Goal: Information Seeking & Learning: Learn about a topic

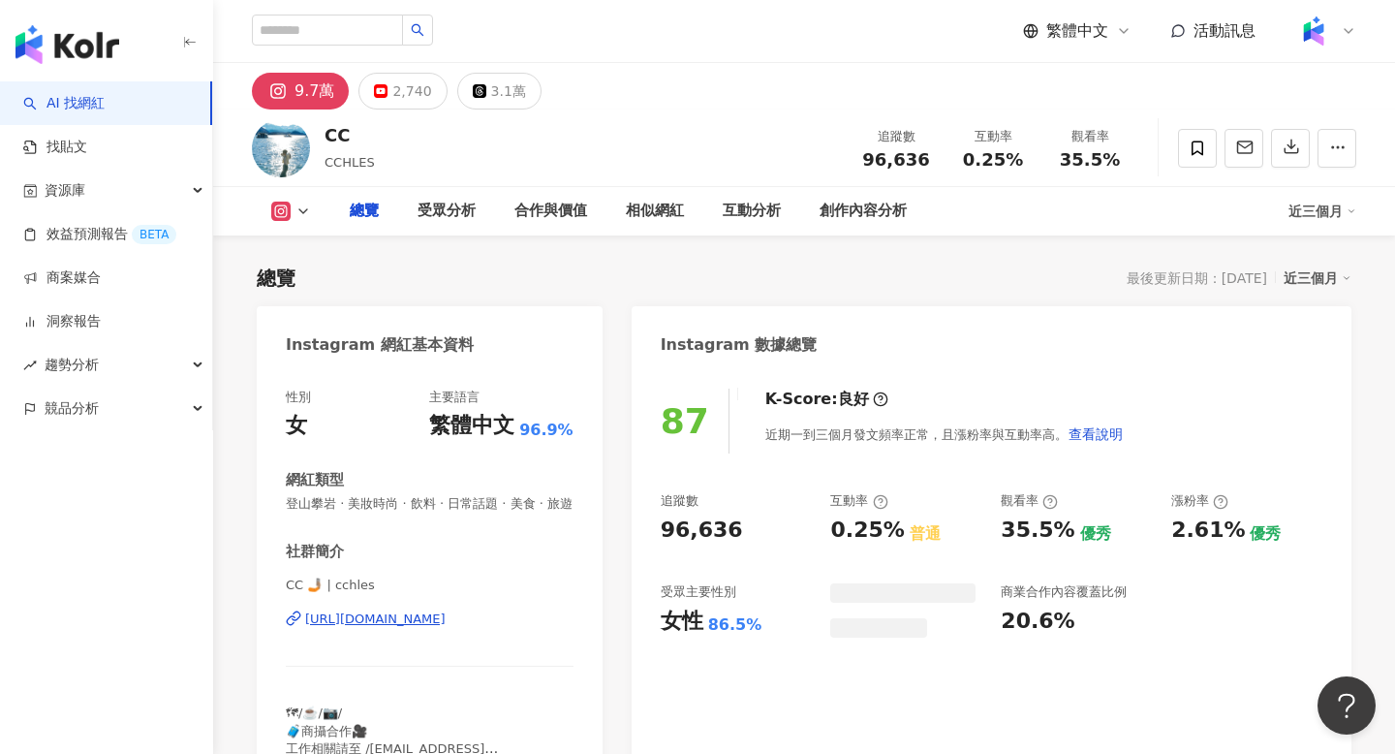
scroll to position [119, 0]
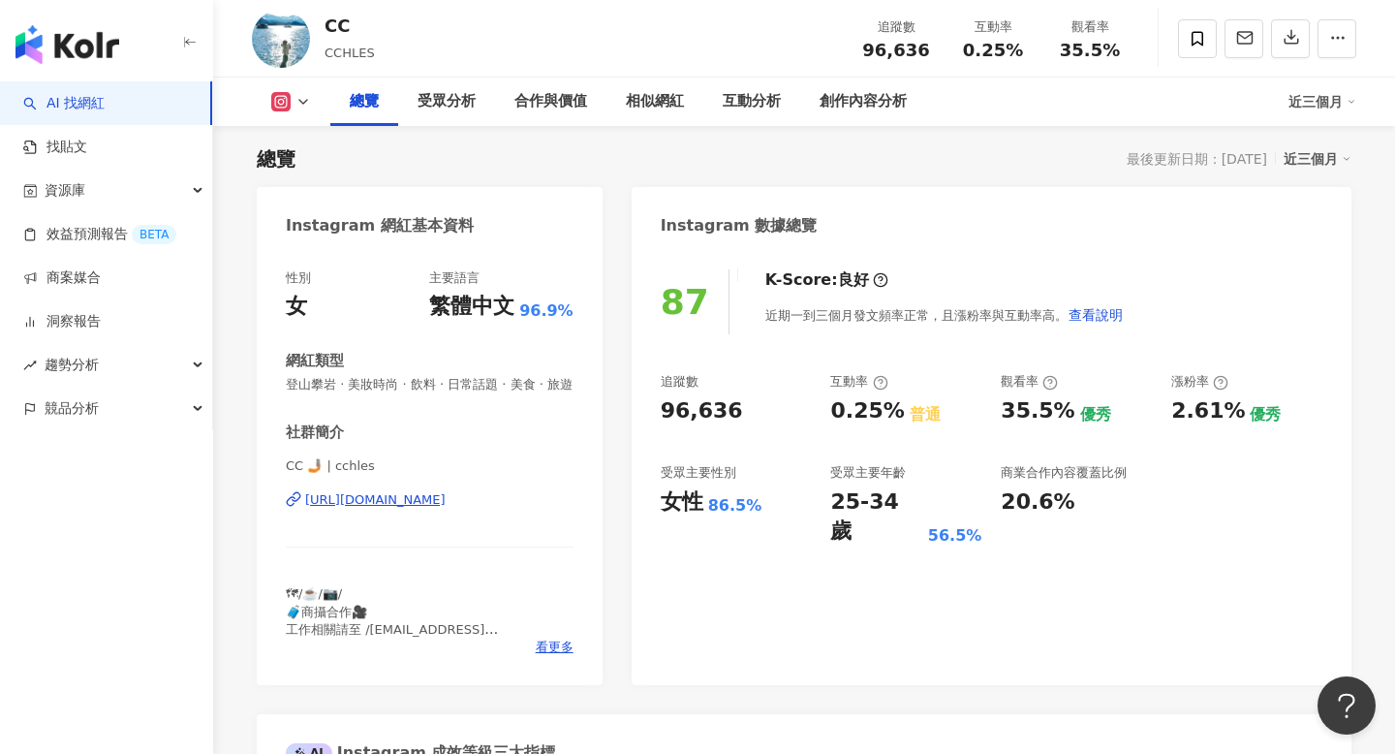
click at [374, 507] on div "https://www.instagram.com/cchles/" at bounding box center [375, 499] width 140 height 17
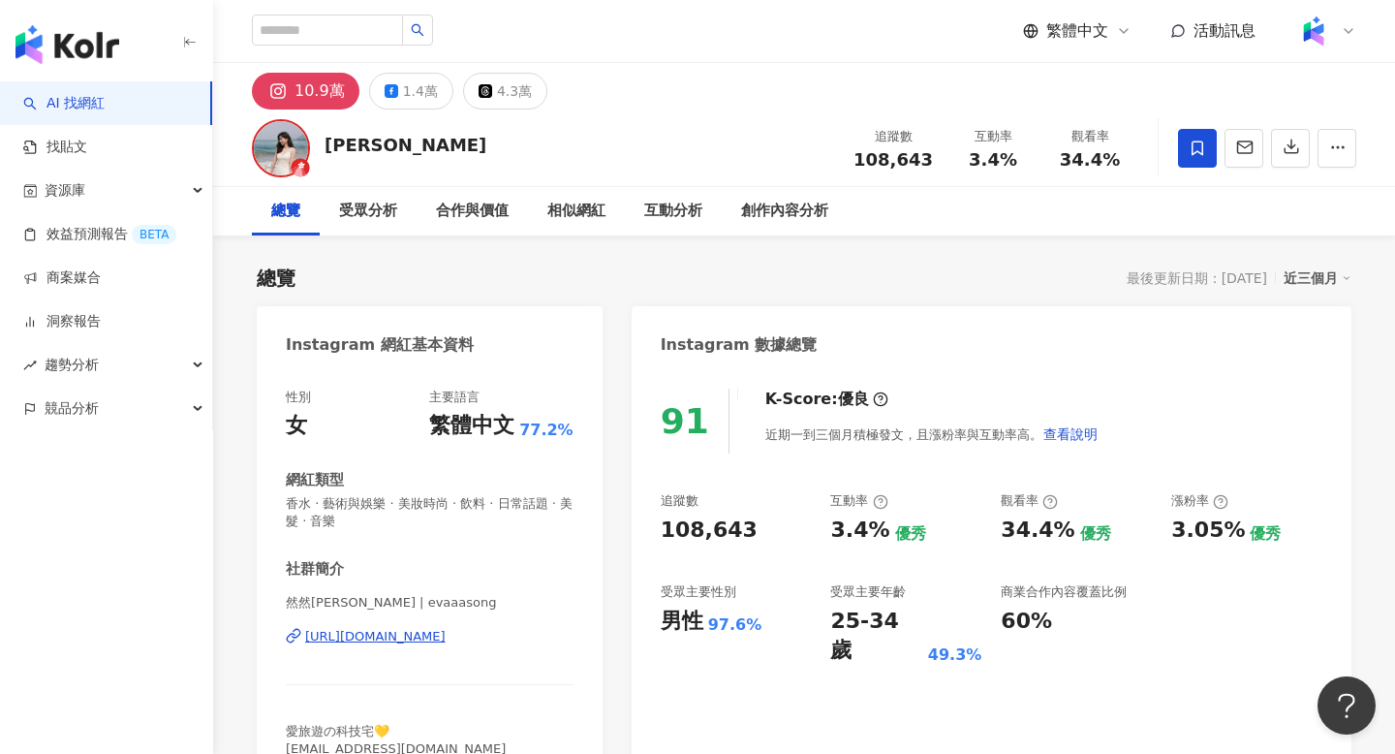
scroll to position [333, 0]
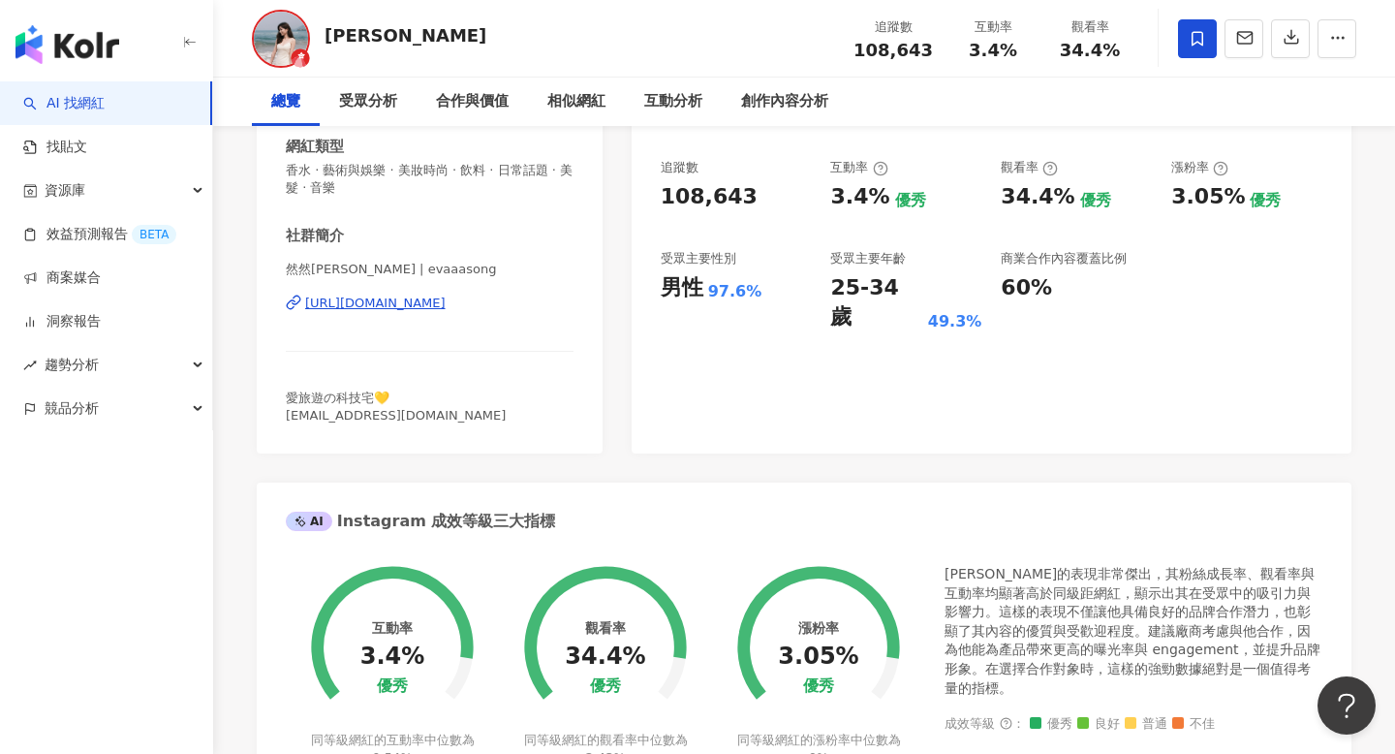
click at [358, 300] on div "https://www.instagram.com/evaaasong/" at bounding box center [375, 303] width 140 height 17
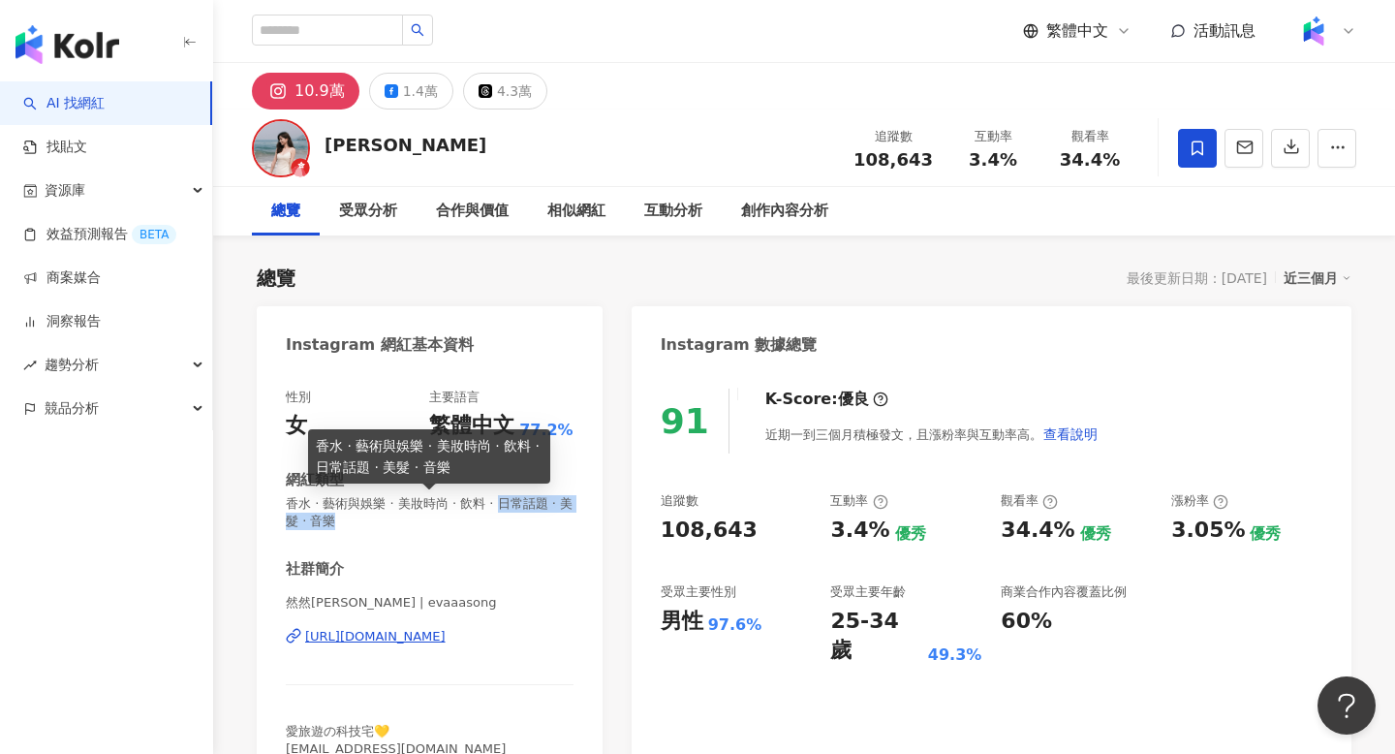
drag, startPoint x: 491, startPoint y: 503, endPoint x: 339, endPoint y: 517, distance: 152.8
click at [339, 517] on span "香水 · 藝術與娛樂 · 美妝時尚 · 飲料 · 日常話題 · 美髮 · 音樂" at bounding box center [430, 512] width 288 height 35
copy span "日常話題 · 美髮 · 音樂"
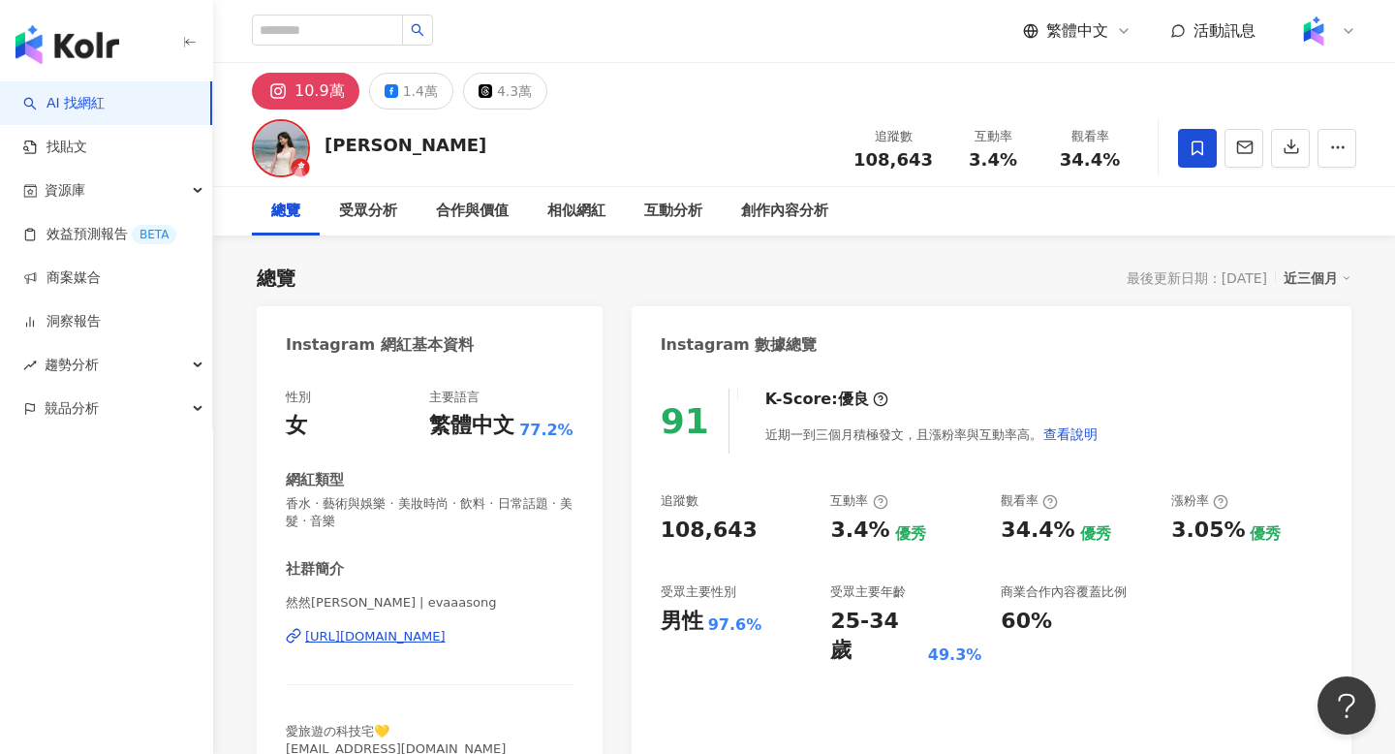
click at [888, 146] on div "追蹤數 108,643" at bounding box center [893, 148] width 103 height 42
copy span "108,643"
click at [996, 144] on div "互動率" at bounding box center [993, 136] width 74 height 19
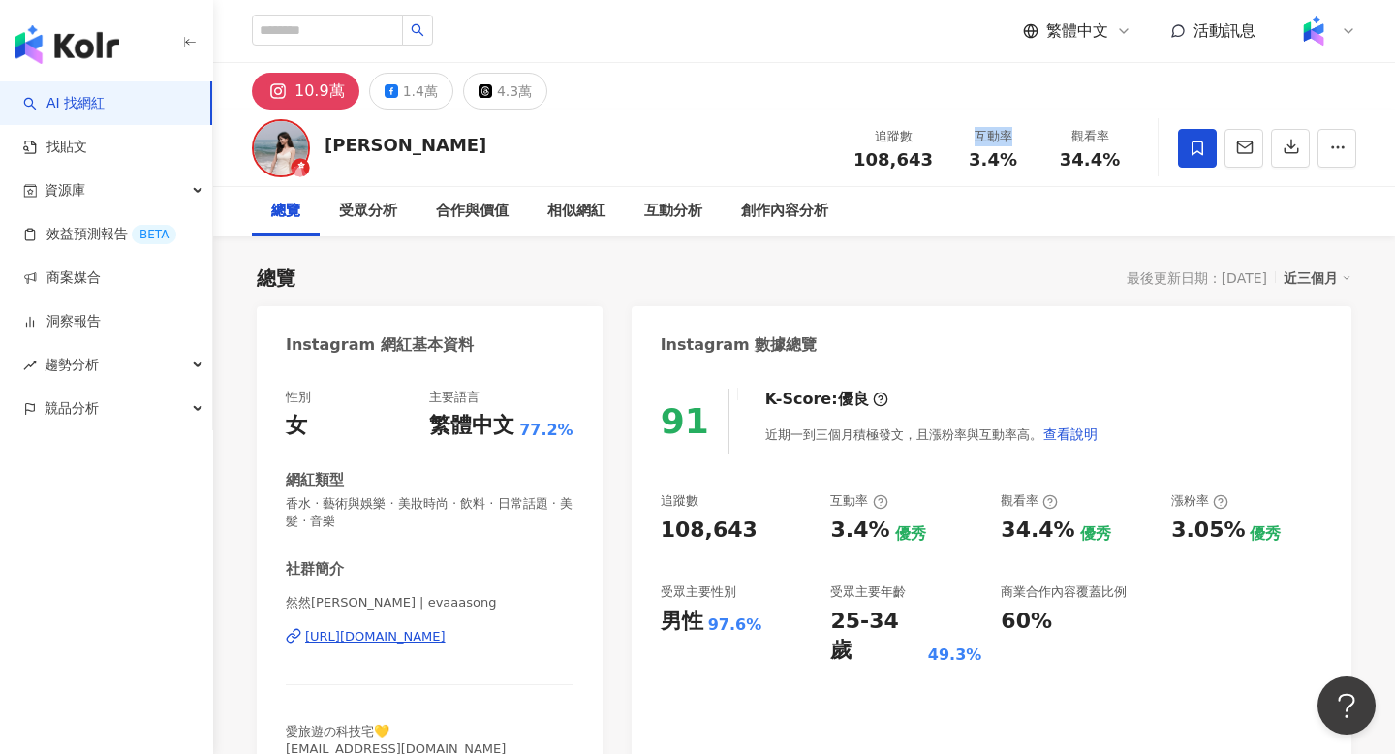
click at [996, 144] on div "互動率" at bounding box center [993, 136] width 74 height 19
click at [996, 152] on span "3.4%" at bounding box center [993, 159] width 48 height 19
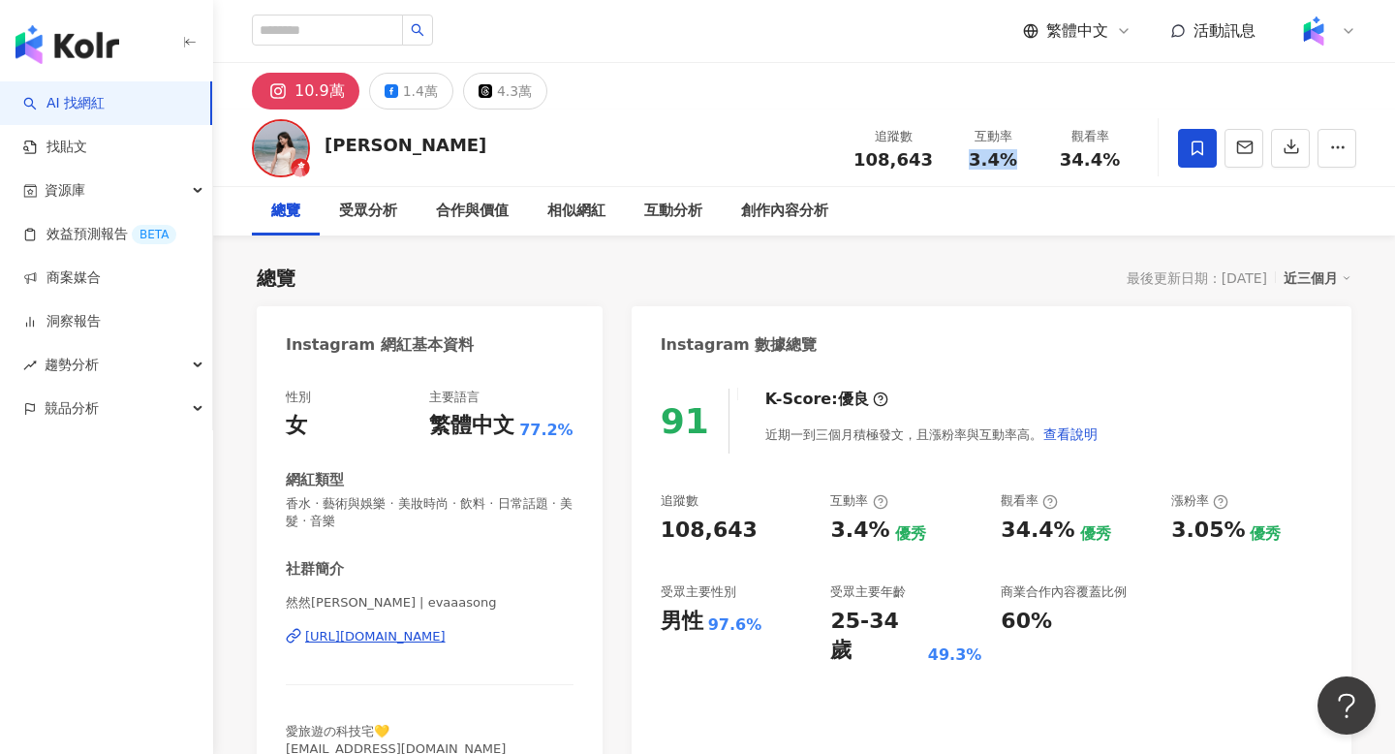
click at [996, 152] on span "3.4%" at bounding box center [993, 159] width 48 height 19
copy span "3.4%"
click at [1093, 171] on div "追蹤數 108,643 互動率 3.4% 觀看率 34.4%" at bounding box center [990, 147] width 296 height 57
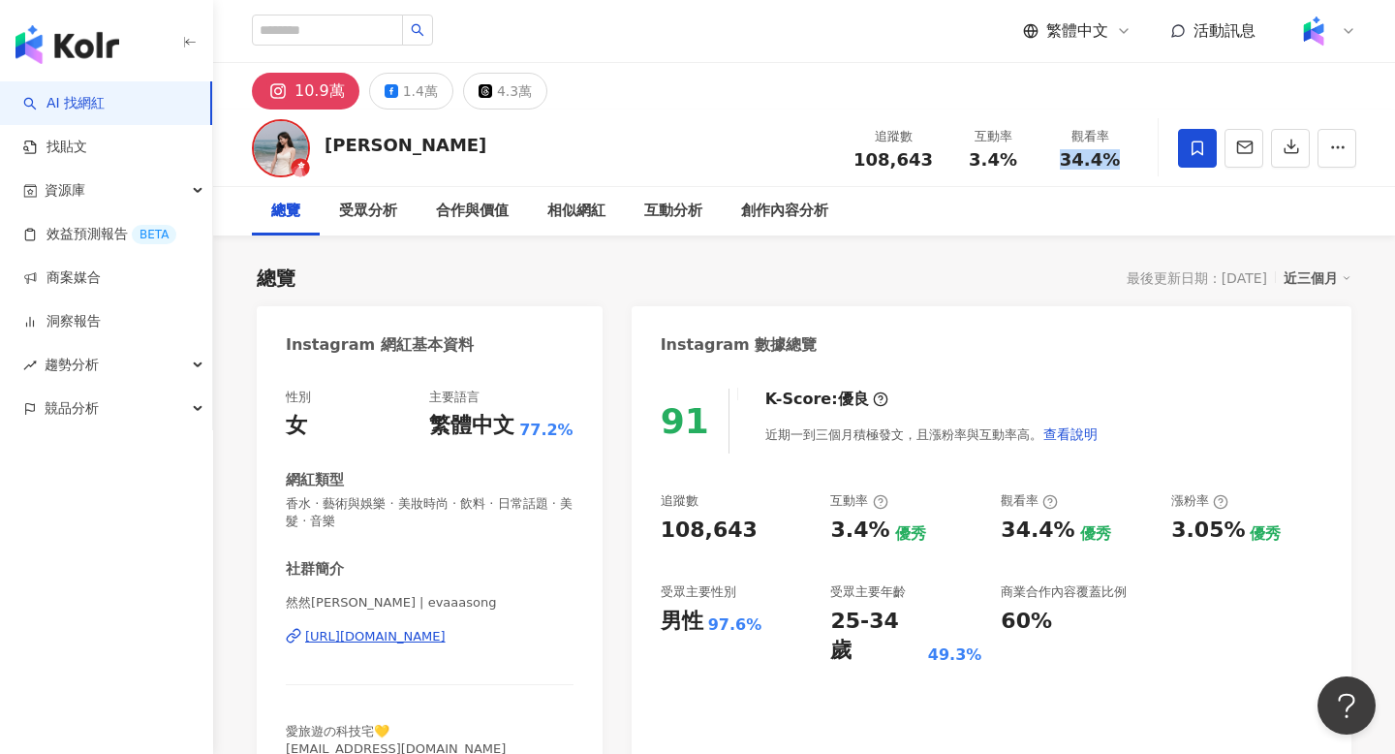
click at [1093, 171] on div "追蹤數 108,643 互動率 3.4% 觀看率 34.4%" at bounding box center [990, 147] width 296 height 57
copy span "34.4%"
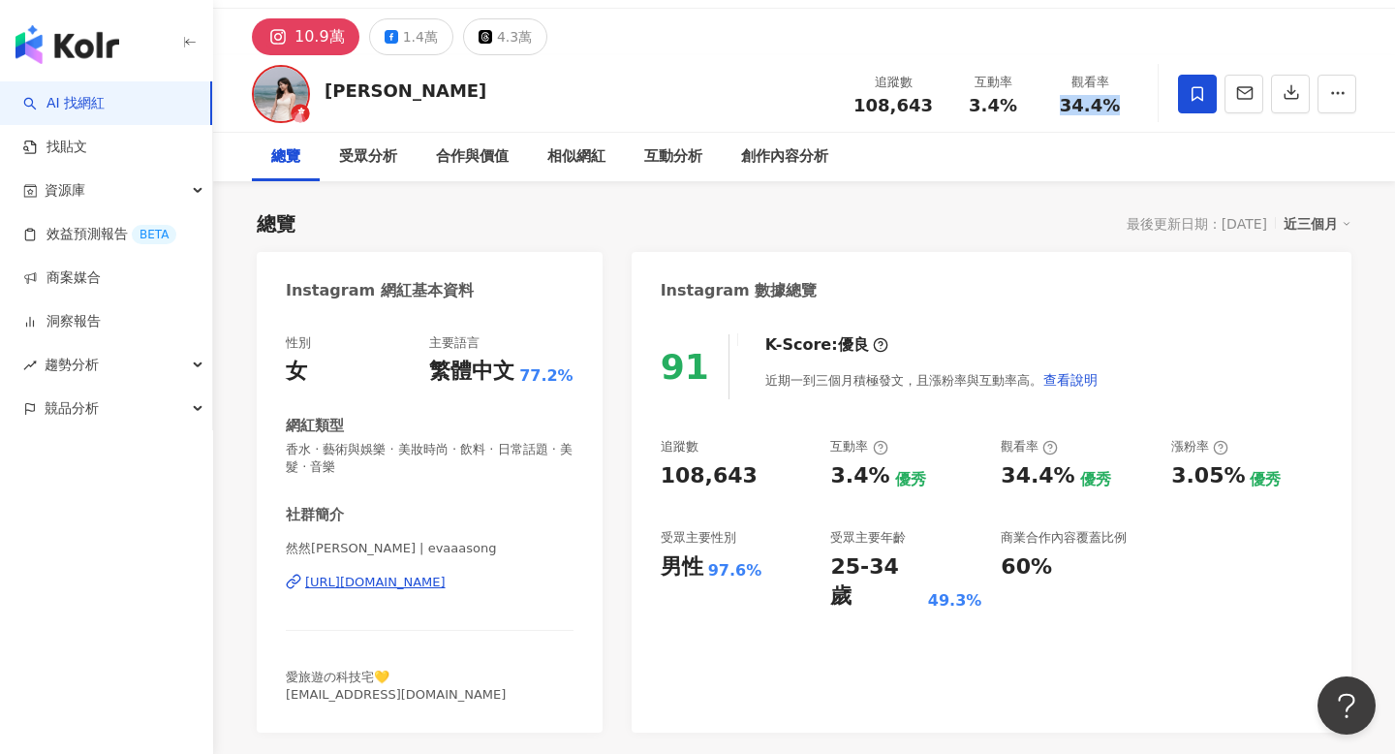
scroll to position [56, 0]
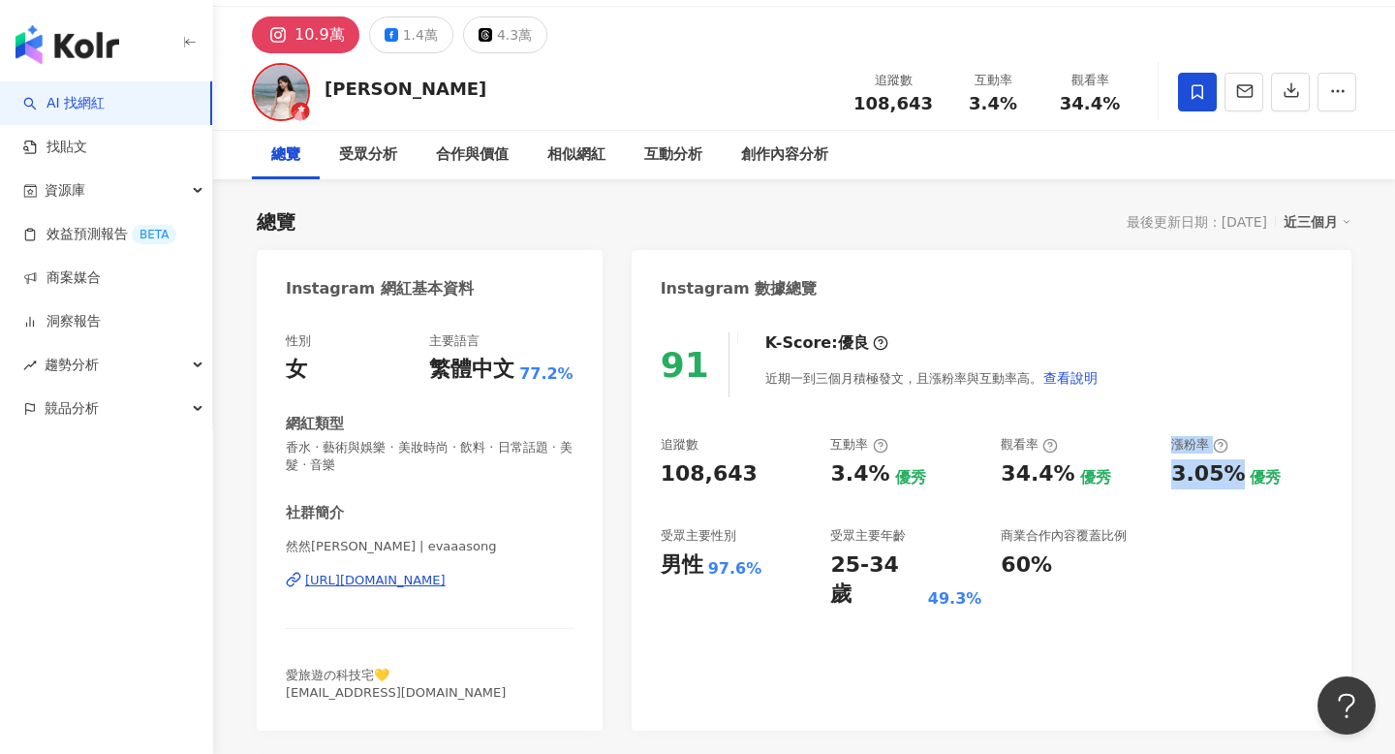
drag, startPoint x: 1160, startPoint y: 475, endPoint x: 1222, endPoint y: 480, distance: 62.2
click at [1225, 480] on div "追蹤數 108,643 互動率 3.4% 優秀 觀看率 34.4% 優秀 漲粉率 3.05% 優秀 受眾主要性別 男性 97.6% 受眾主要年齡 25-34 …" at bounding box center [992, 522] width 662 height 173
click at [1222, 480] on div "3.05%" at bounding box center [1208, 474] width 74 height 30
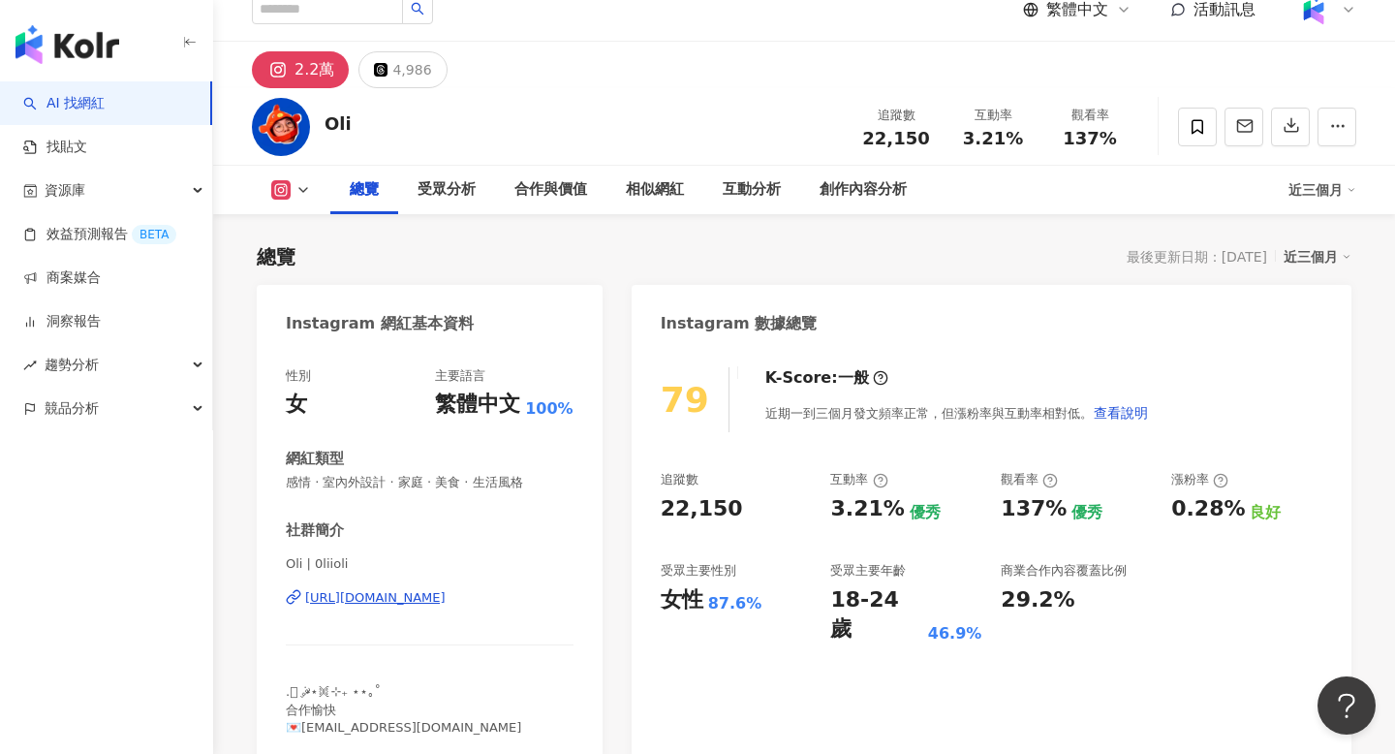
scroll to position [119, 0]
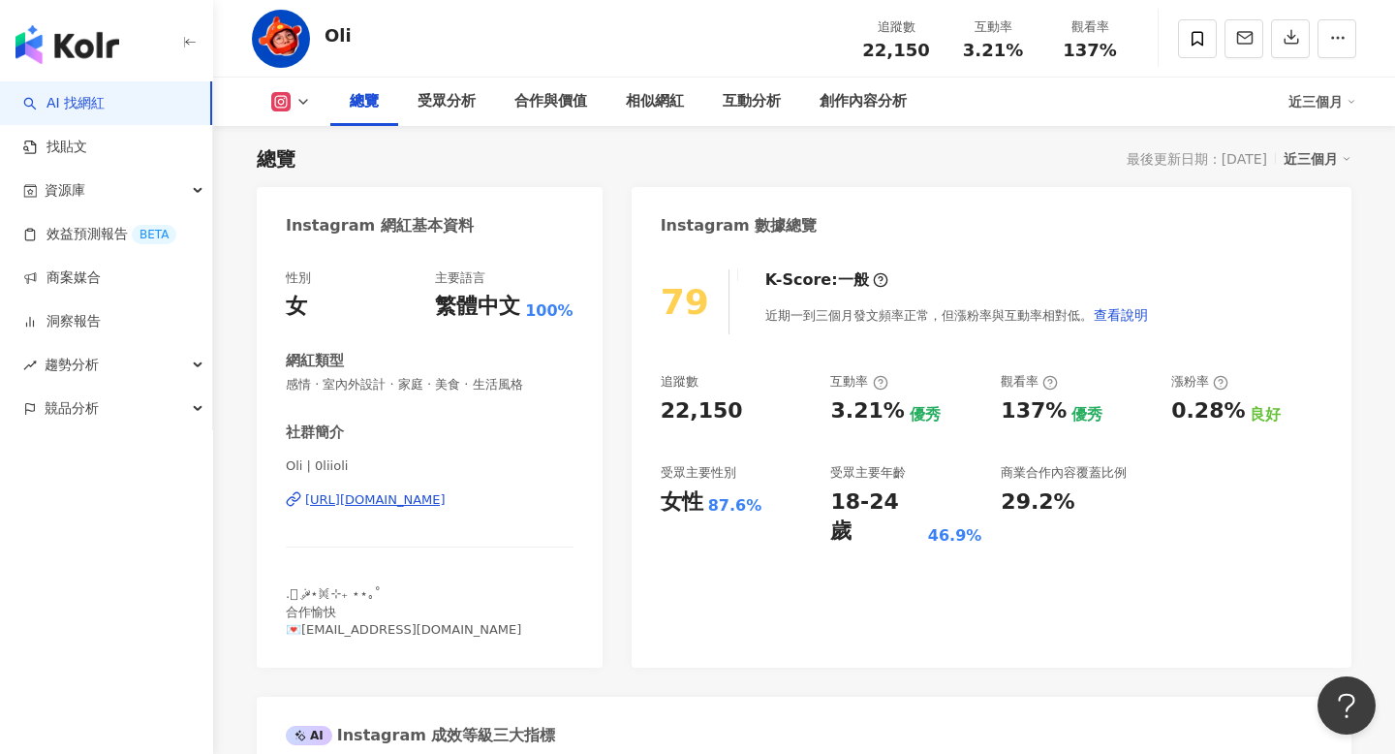
click at [1172, 509] on div "追蹤數 22,150 互動率 3.21% 優秀 觀看率 137% 優秀 漲粉率 0.28% 良好 受眾主要性別 女性 87.6% 受眾主要年齡 18-24 歲…" at bounding box center [992, 459] width 662 height 173
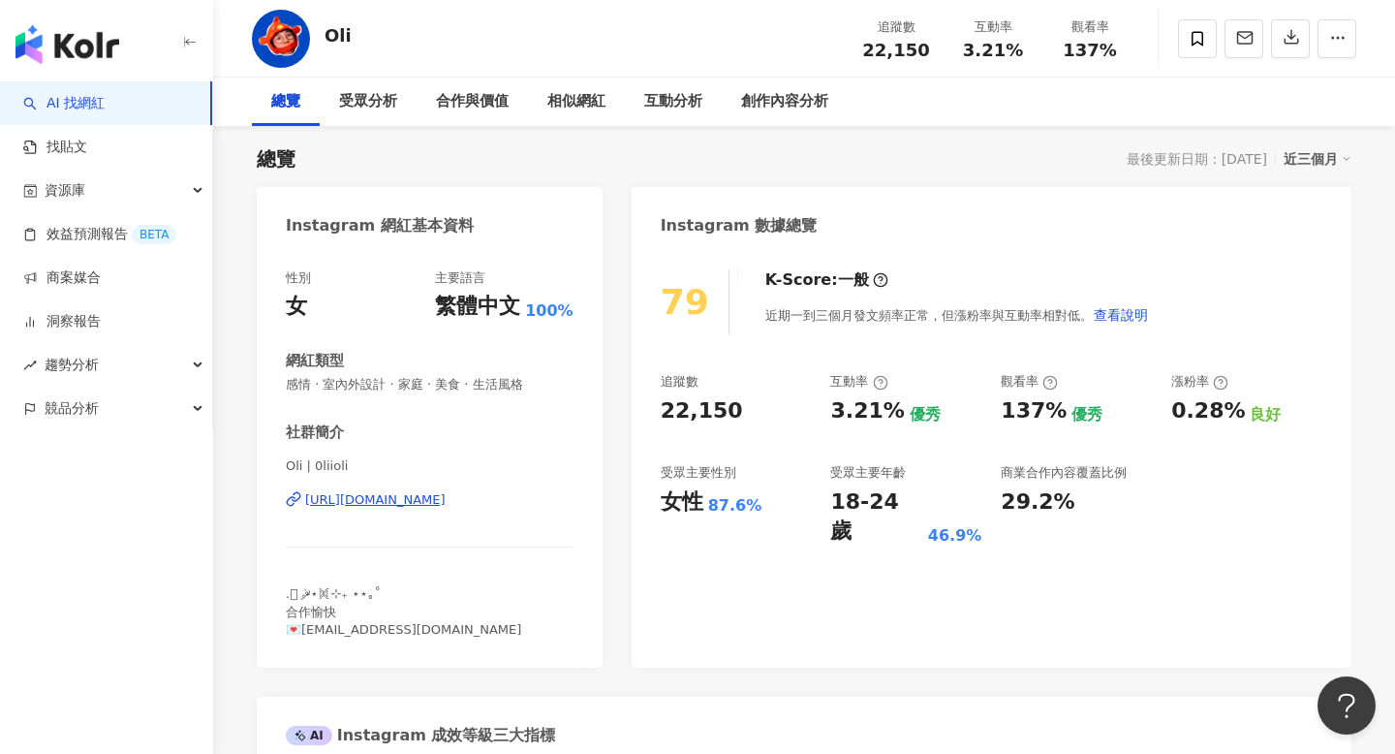
click at [1172, 509] on div "追蹤數 22,150 互動率 3.21% 優秀 觀看率 137% 優秀 漲粉率 0.28% 良好 受眾主要性別 女性 87.6% 受眾主要年齡 18-24 歲…" at bounding box center [992, 459] width 662 height 173
click at [1209, 374] on div "漲粉率" at bounding box center [1199, 381] width 57 height 17
click at [1206, 403] on div "0.28%" at bounding box center [1208, 411] width 74 height 30
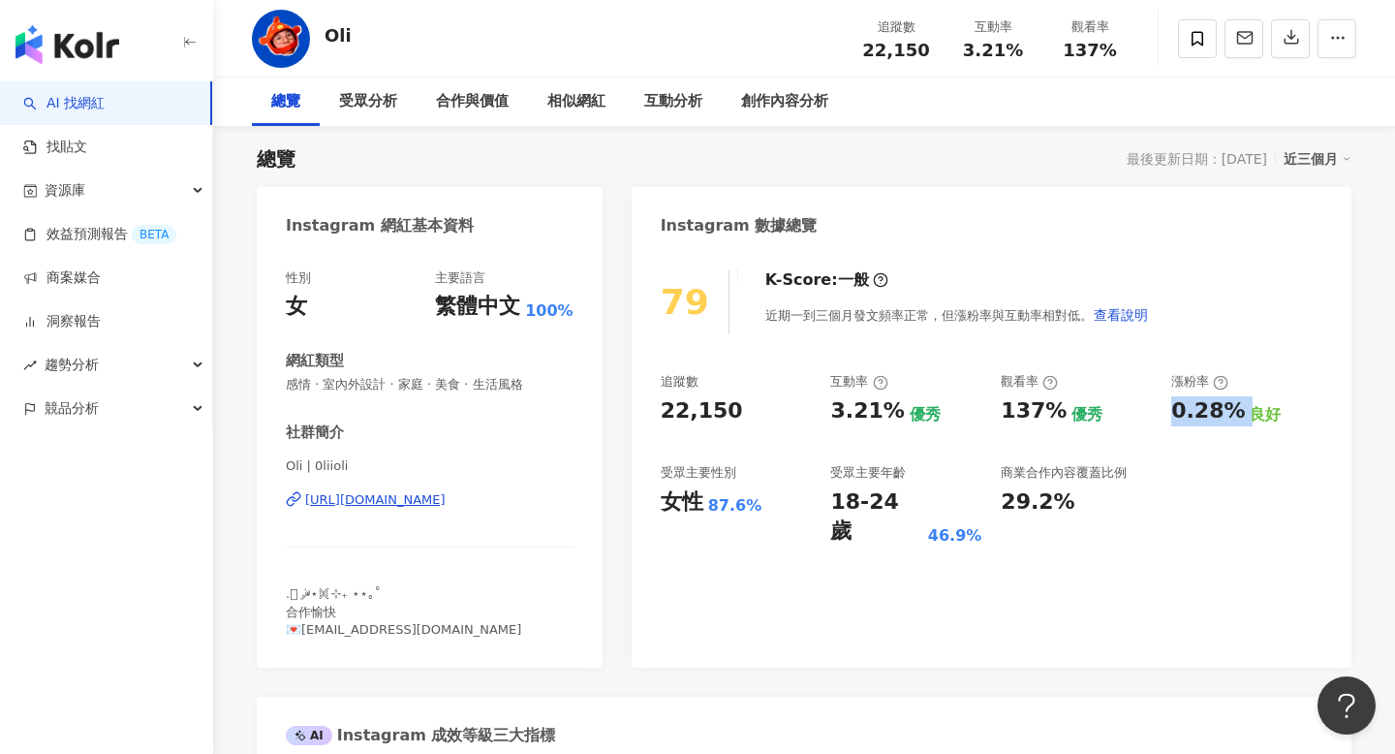
copy div "0.28%"
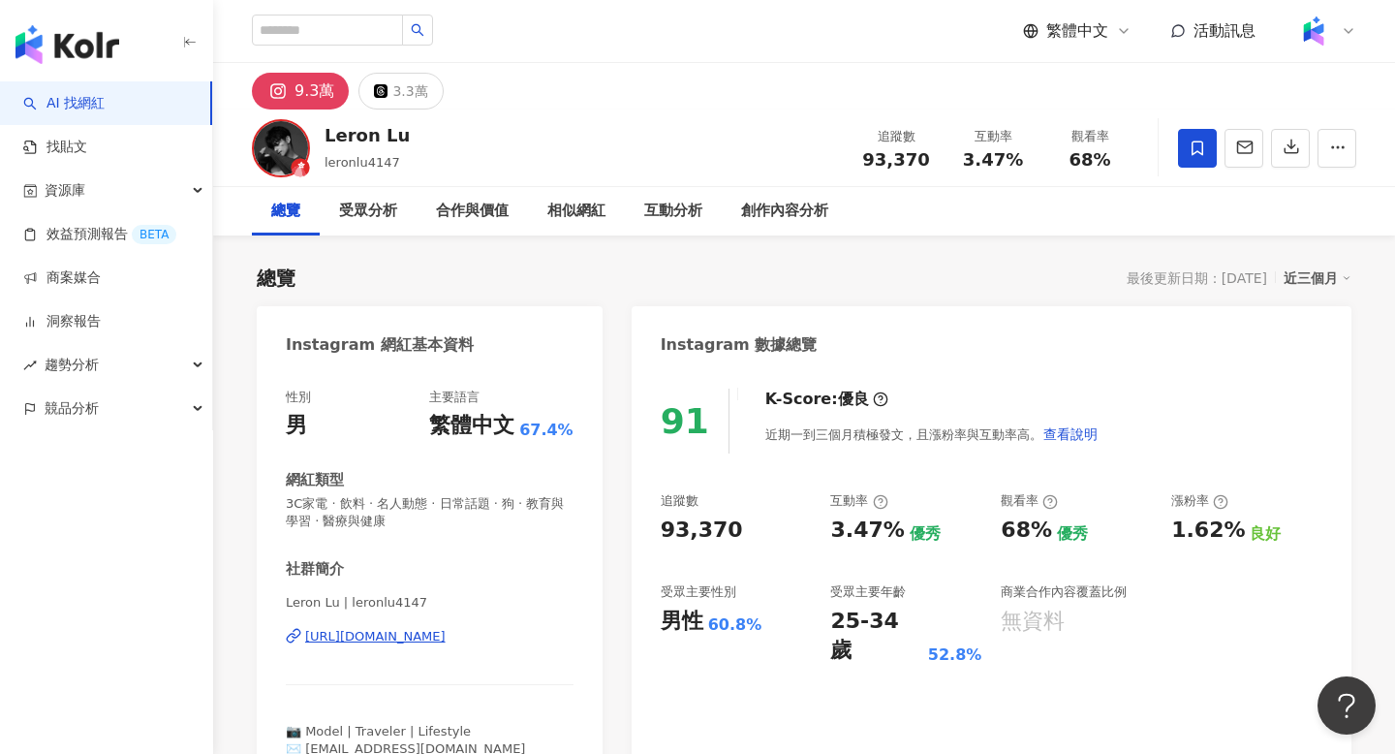
scroll to position [119, 0]
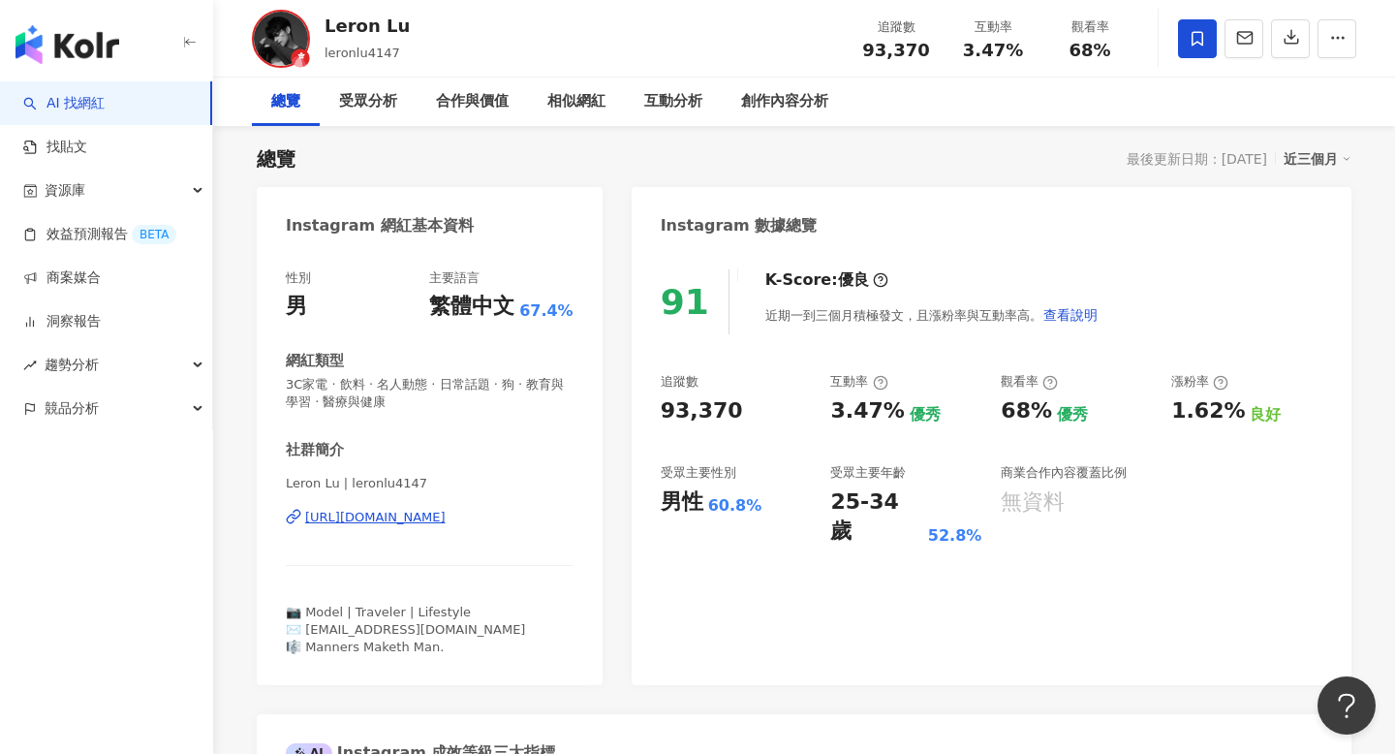
click at [446, 522] on div "[URL][DOMAIN_NAME]" at bounding box center [375, 517] width 140 height 17
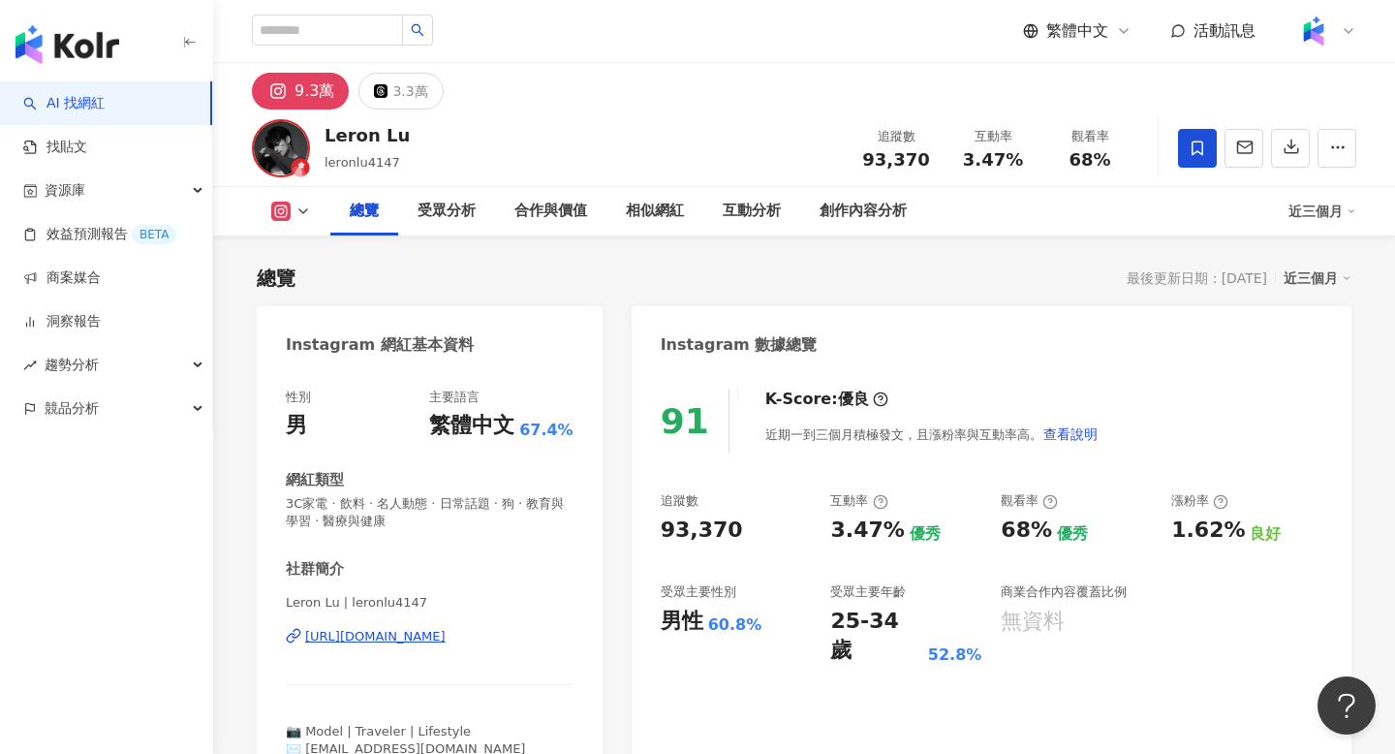
click at [445, 636] on div "社群簡介 Leron Lu | leronlu4147 [URL][DOMAIN_NAME] 📷 Model | Traveler | Lifestyle ✉…" at bounding box center [430, 667] width 288 height 216
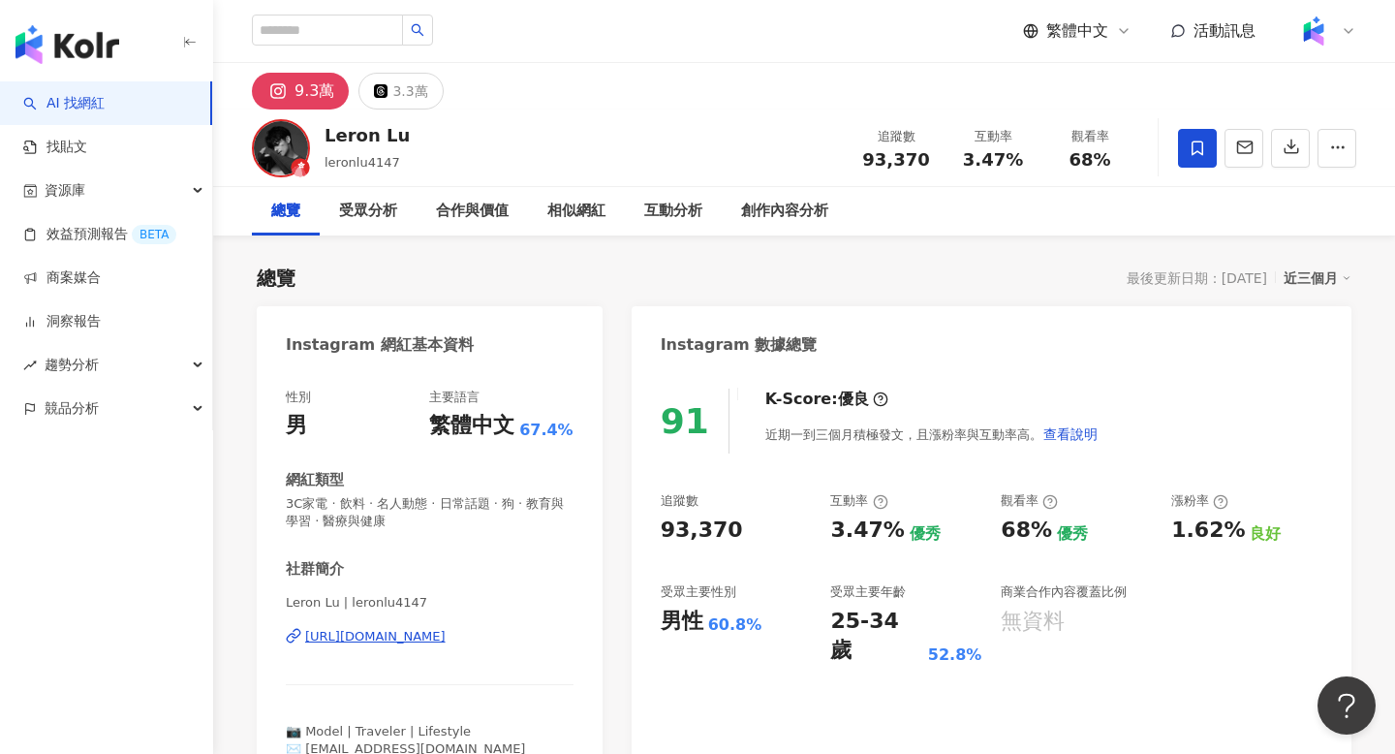
scroll to position [119, 0]
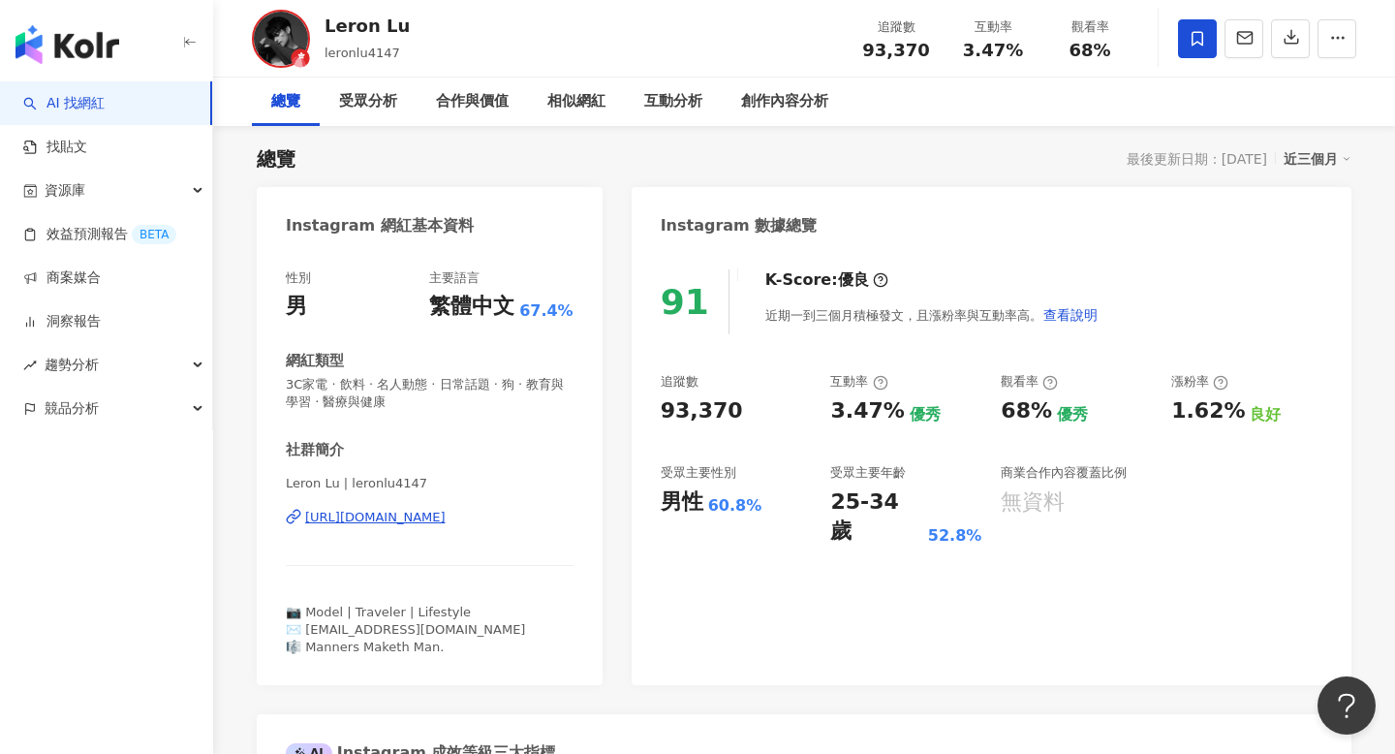
click at [446, 515] on div "[URL][DOMAIN_NAME]" at bounding box center [375, 517] width 140 height 17
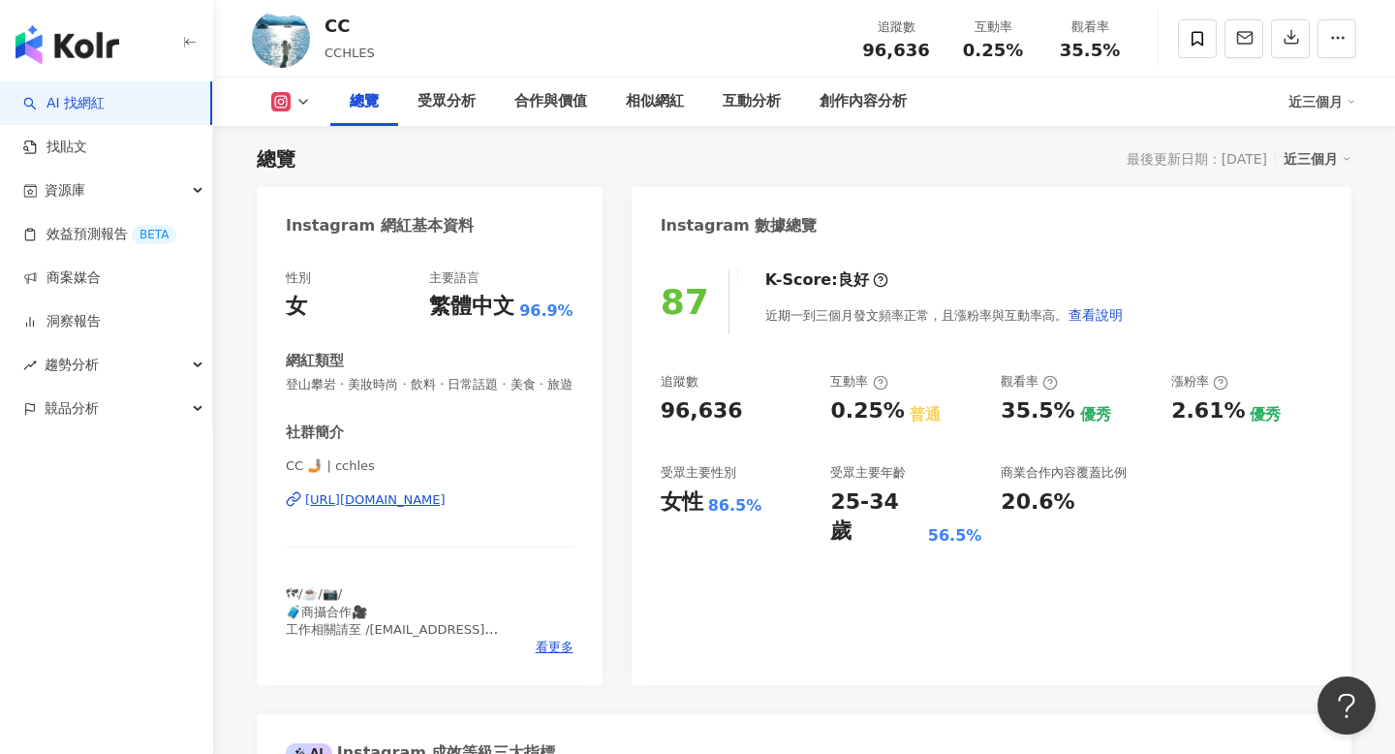
scroll to position [144, 0]
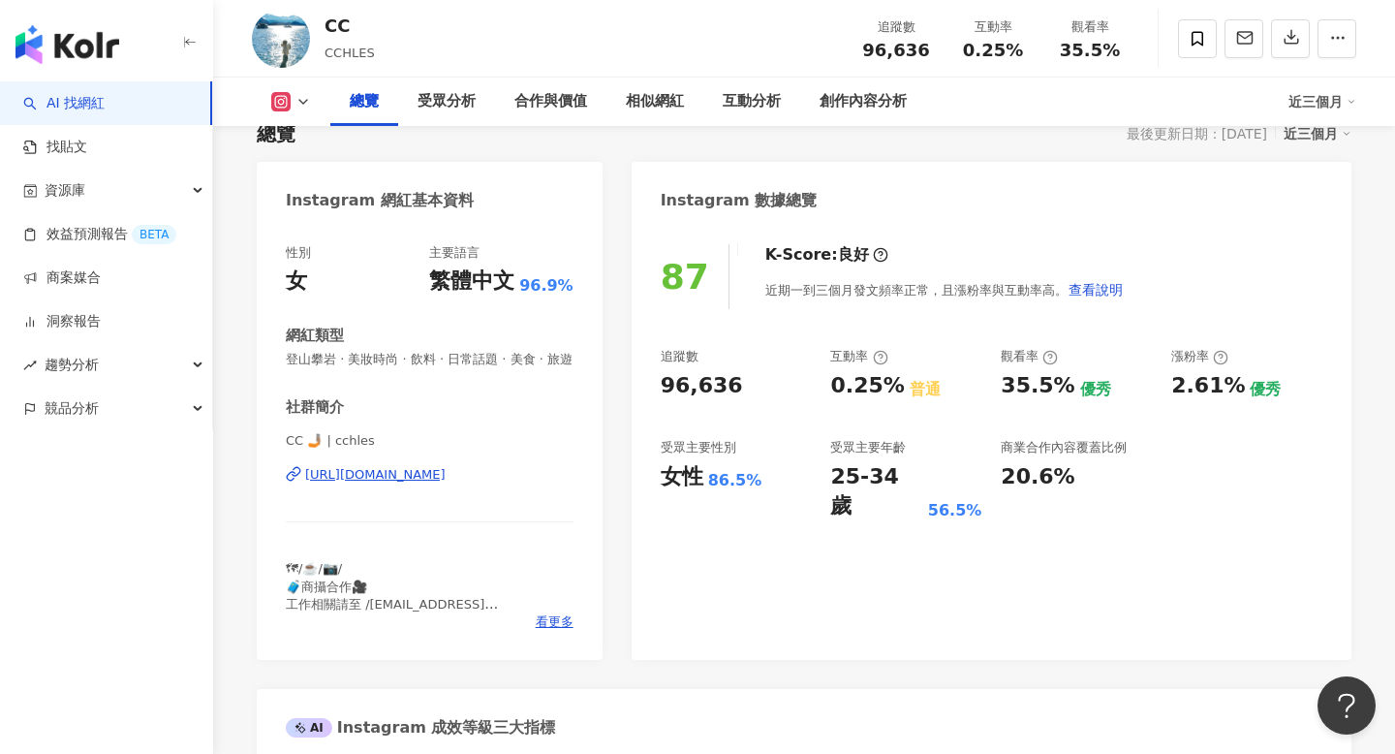
click at [446, 468] on div "https://www.instagram.com/cchles/" at bounding box center [375, 474] width 140 height 17
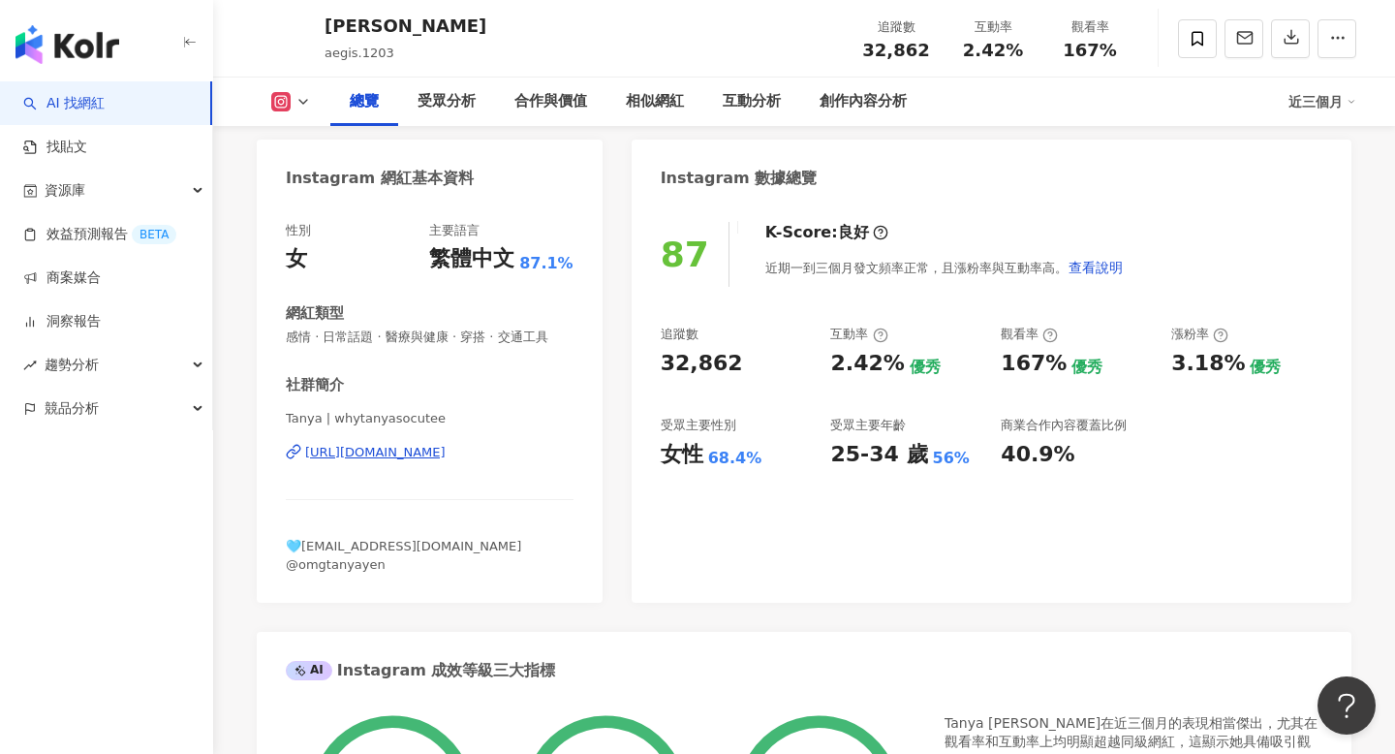
scroll to position [174, 0]
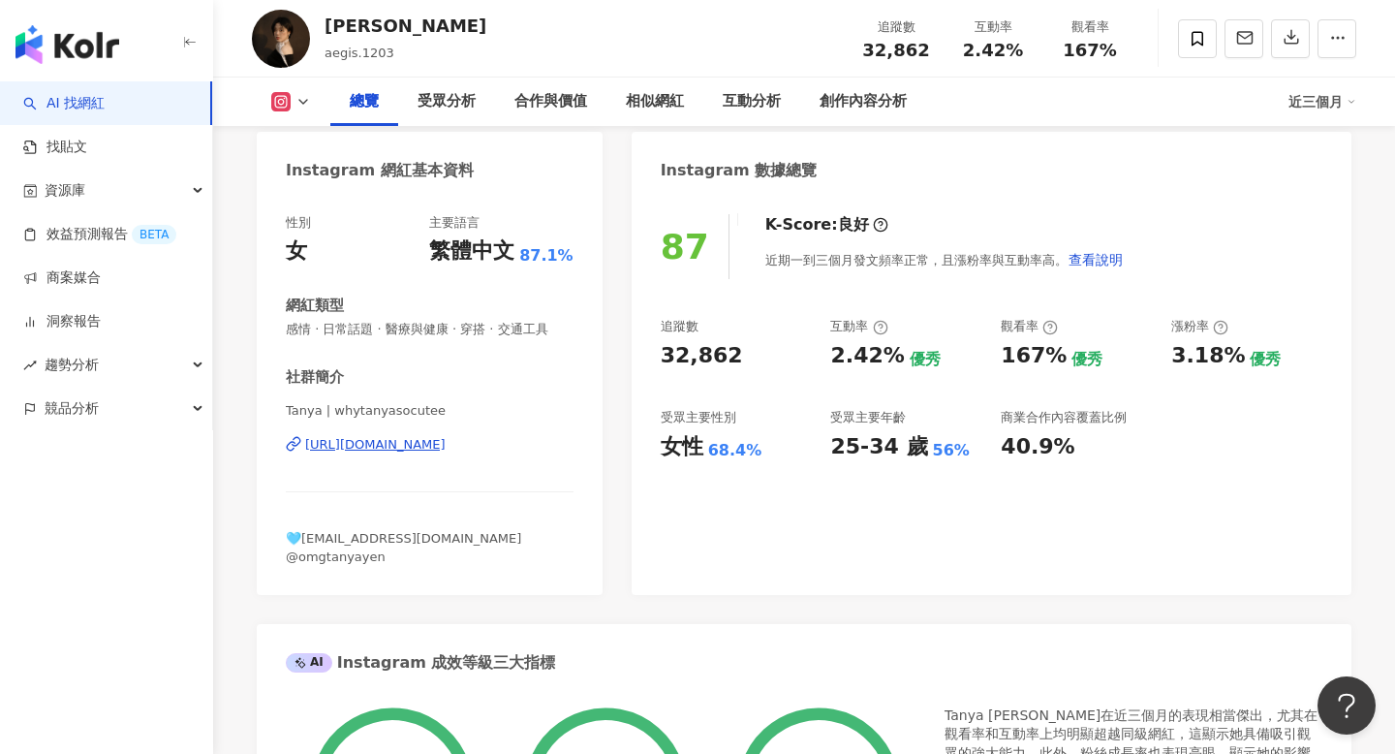
click at [446, 444] on div "[URL][DOMAIN_NAME]" at bounding box center [375, 444] width 140 height 17
click at [1081, 50] on span "167%" at bounding box center [1090, 50] width 54 height 19
copy span "167%"
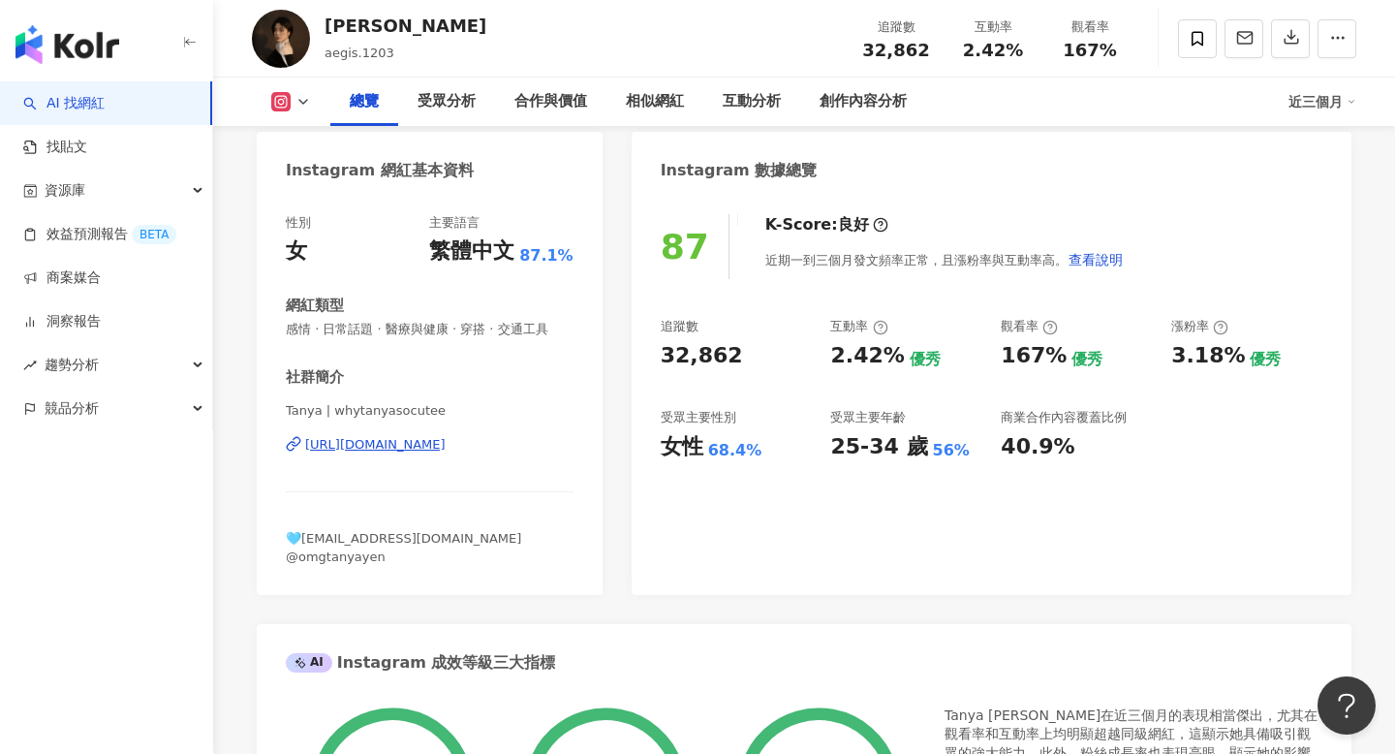
click at [1192, 351] on div "3.18%" at bounding box center [1208, 356] width 74 height 30
copy div "3.18%"
